Goal: Navigation & Orientation: Find specific page/section

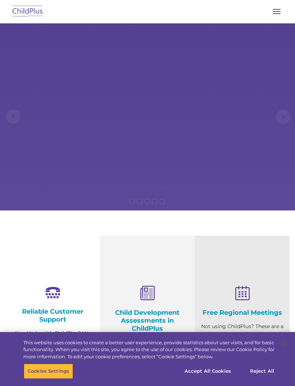
click at [272, 11] on button "button" at bounding box center [276, 12] width 15 height 12
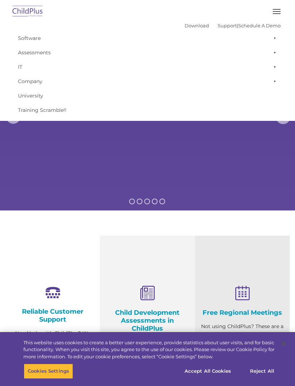
select select "MEDIUM"
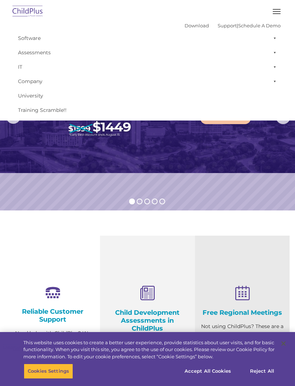
click at [272, 10] on button "button" at bounding box center [276, 12] width 15 height 12
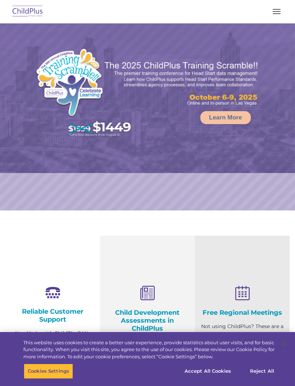
select select "MEDIUM"
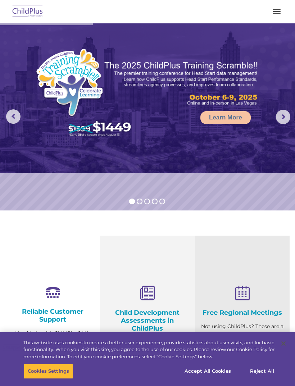
click at [278, 8] on button "button" at bounding box center [276, 12] width 15 height 12
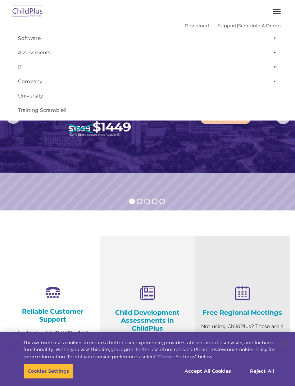
click at [40, 12] on img at bounding box center [28, 11] width 34 height 17
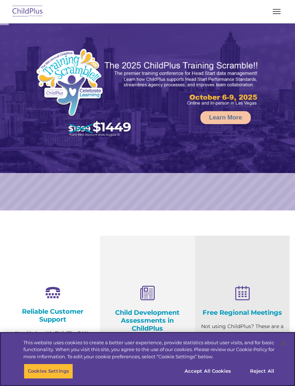
select select "MEDIUM"
